Goal: Task Accomplishment & Management: Use online tool/utility

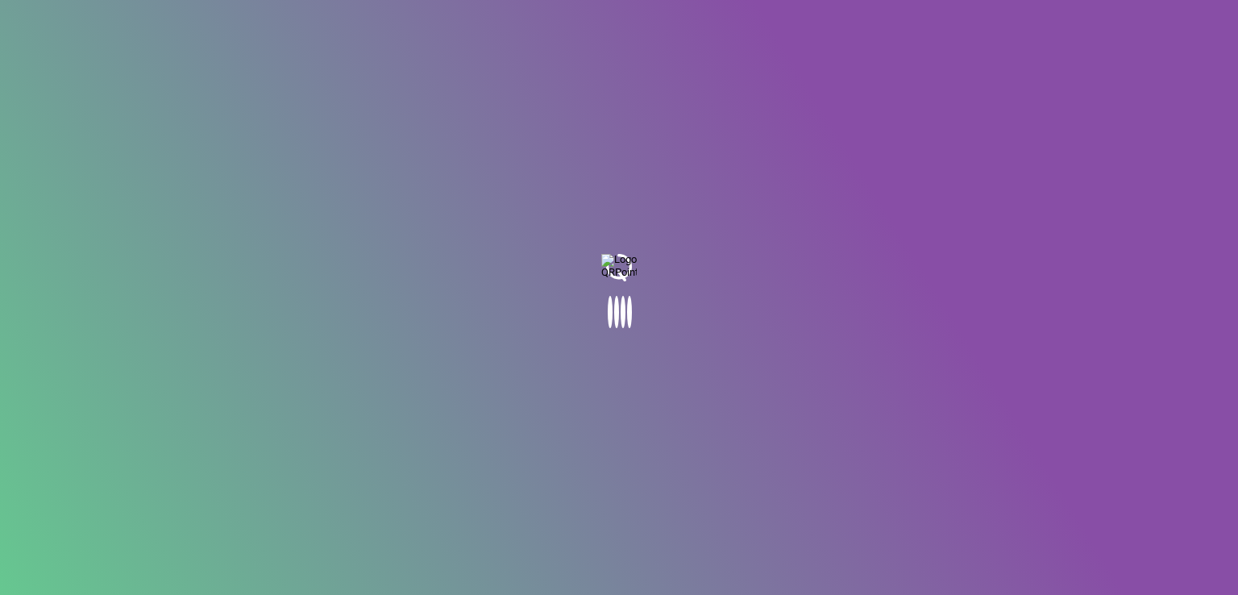
click at [479, 106] on body at bounding box center [619, 297] width 1238 height 595
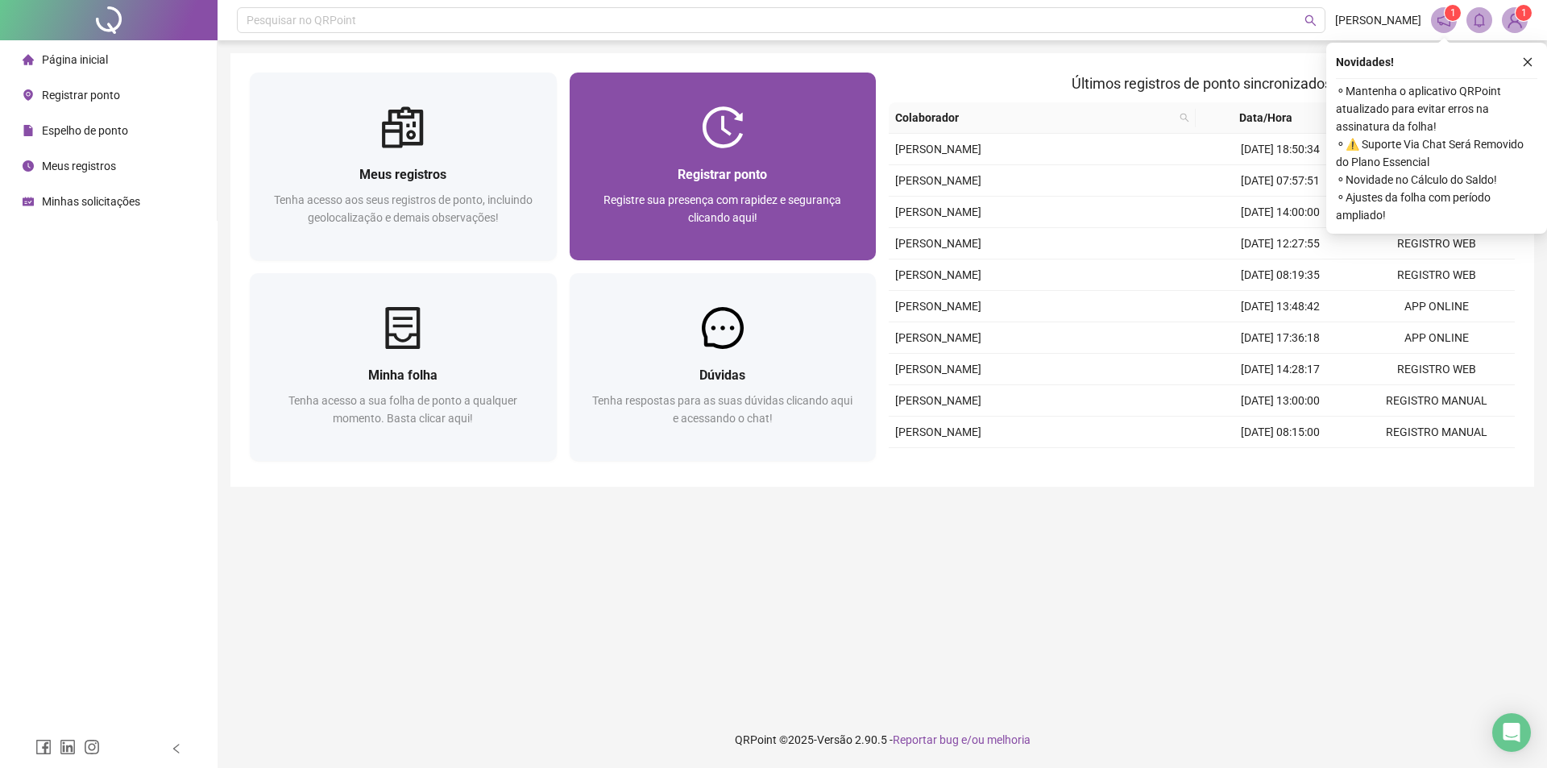
click at [707, 160] on div "Registrar ponto Registre sua presença com rapidez e segurança clicando aqui!" at bounding box center [723, 204] width 307 height 112
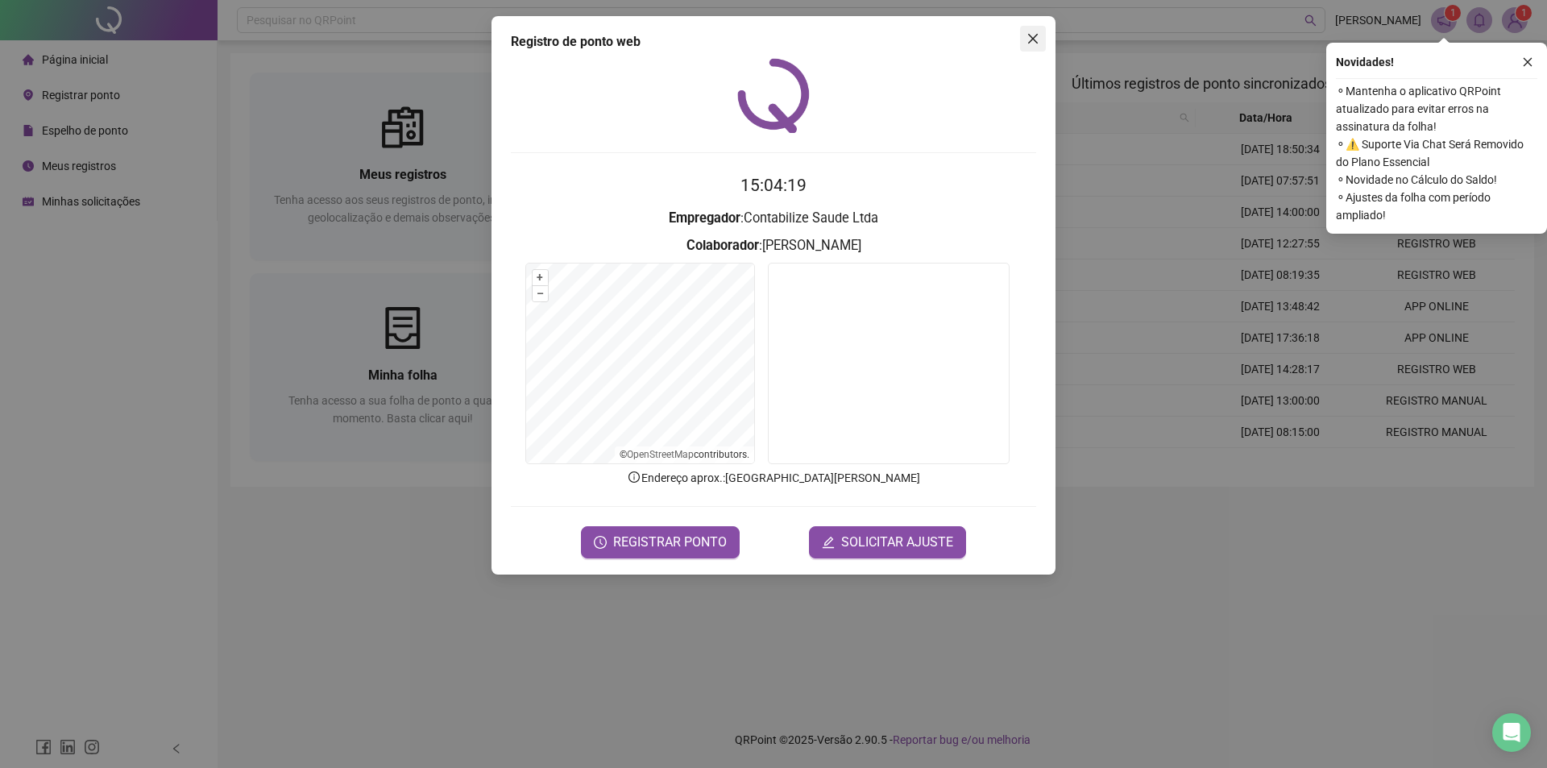
click at [1035, 38] on icon "close" at bounding box center [1032, 38] width 13 height 13
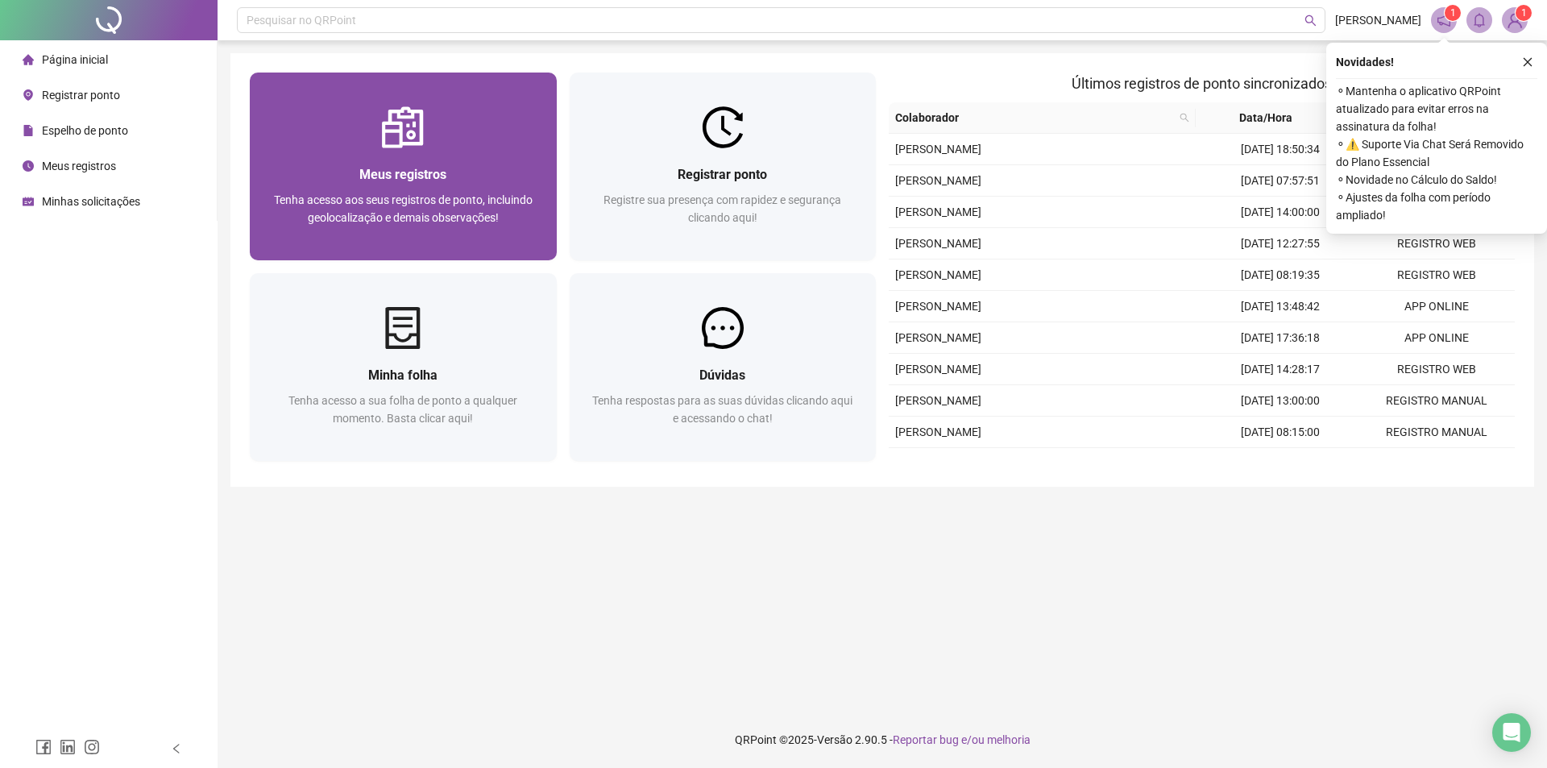
click at [419, 127] on img at bounding box center [403, 127] width 42 height 42
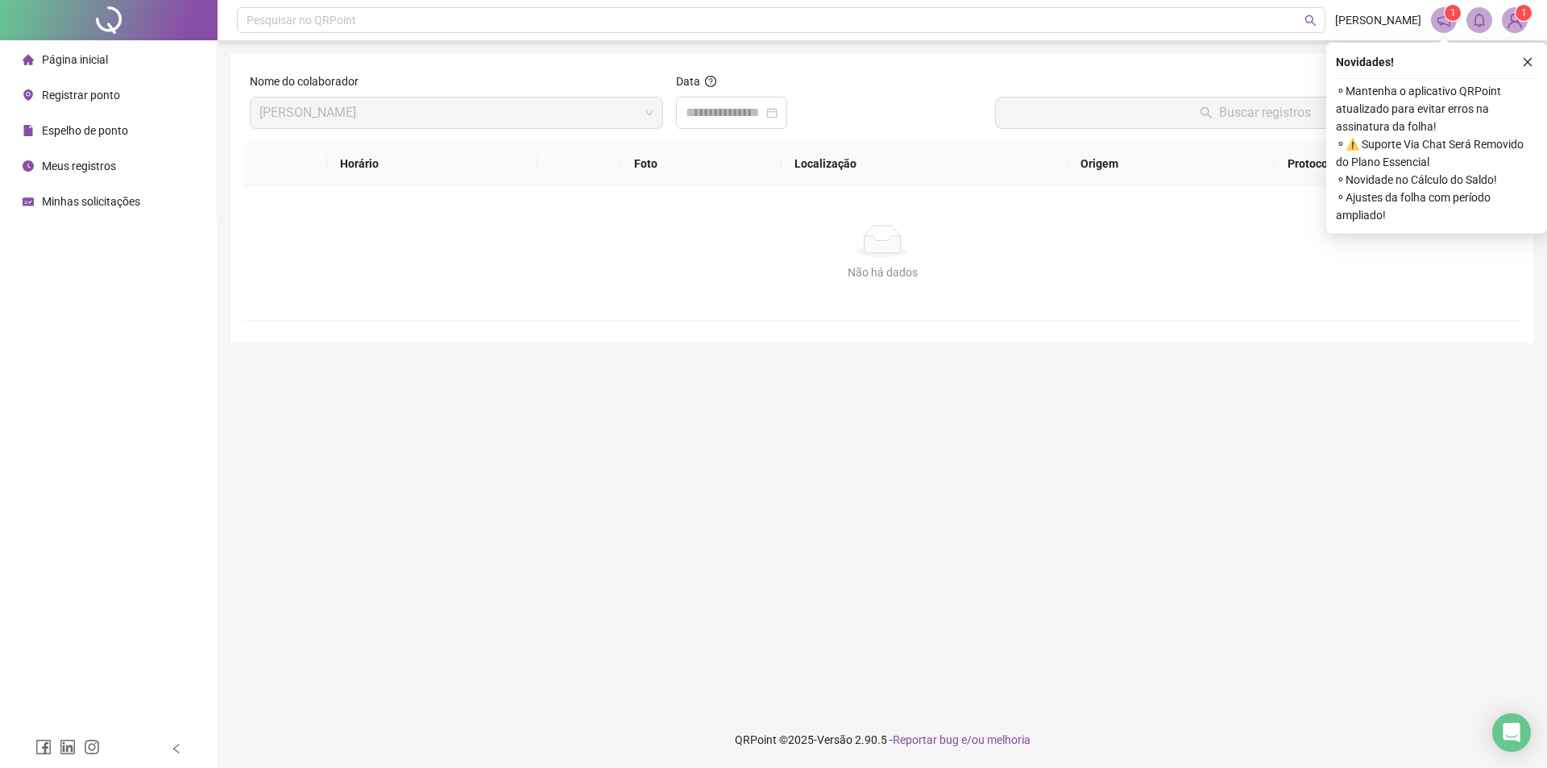
click at [63, 168] on span "Meus registros" at bounding box center [79, 166] width 74 height 13
click at [77, 96] on span "Registrar ponto" at bounding box center [81, 95] width 78 height 13
